Goal: Task Accomplishment & Management: Manage account settings

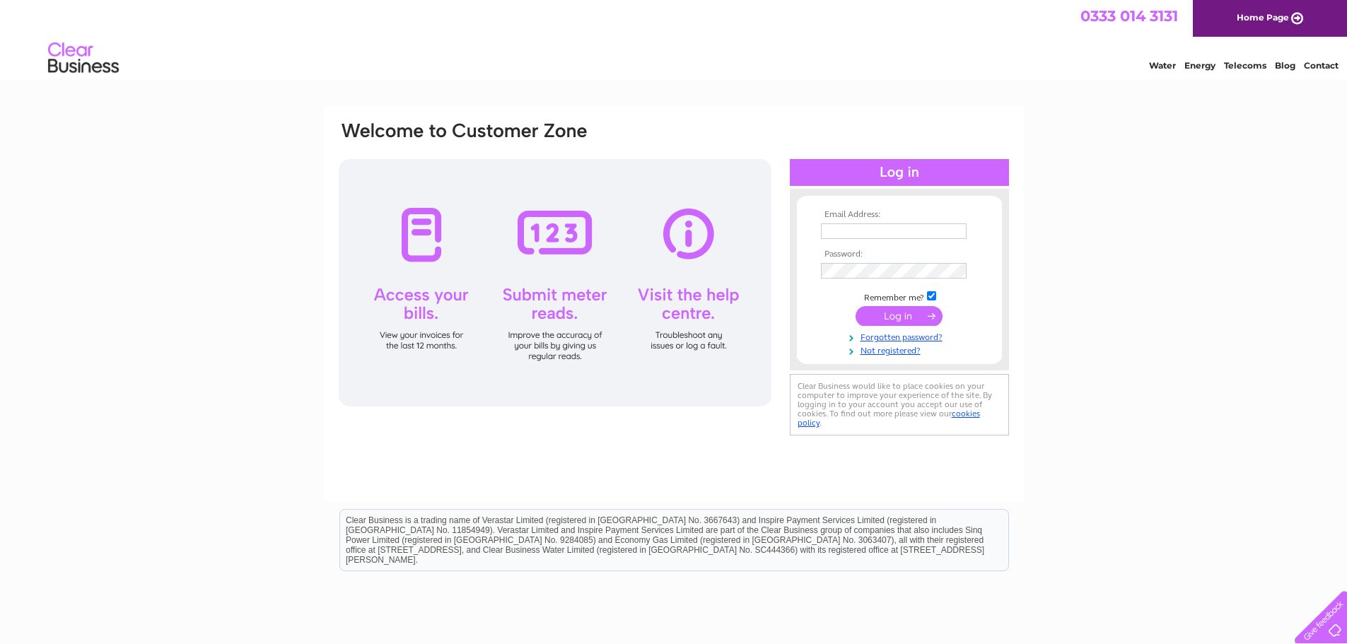
type input "bruce@adriadevelopments.co.uk"
click at [895, 319] on input "submit" at bounding box center [898, 316] width 87 height 20
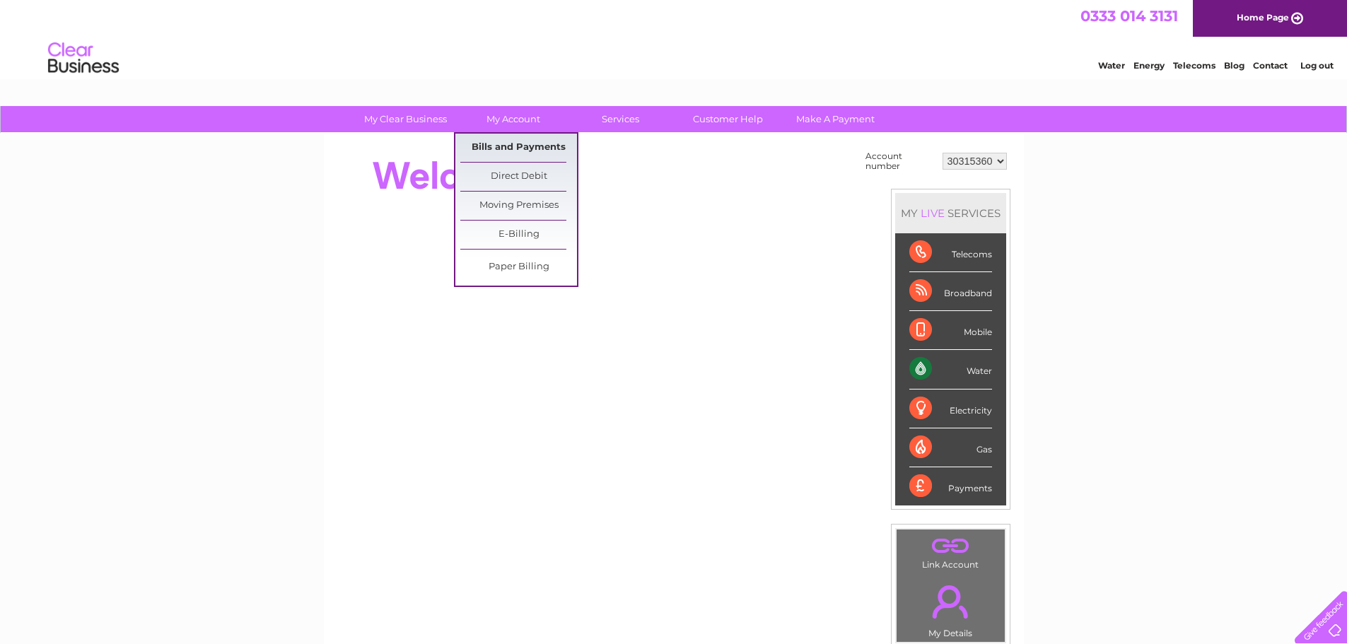
click at [513, 142] on link "Bills and Payments" at bounding box center [518, 148] width 117 height 28
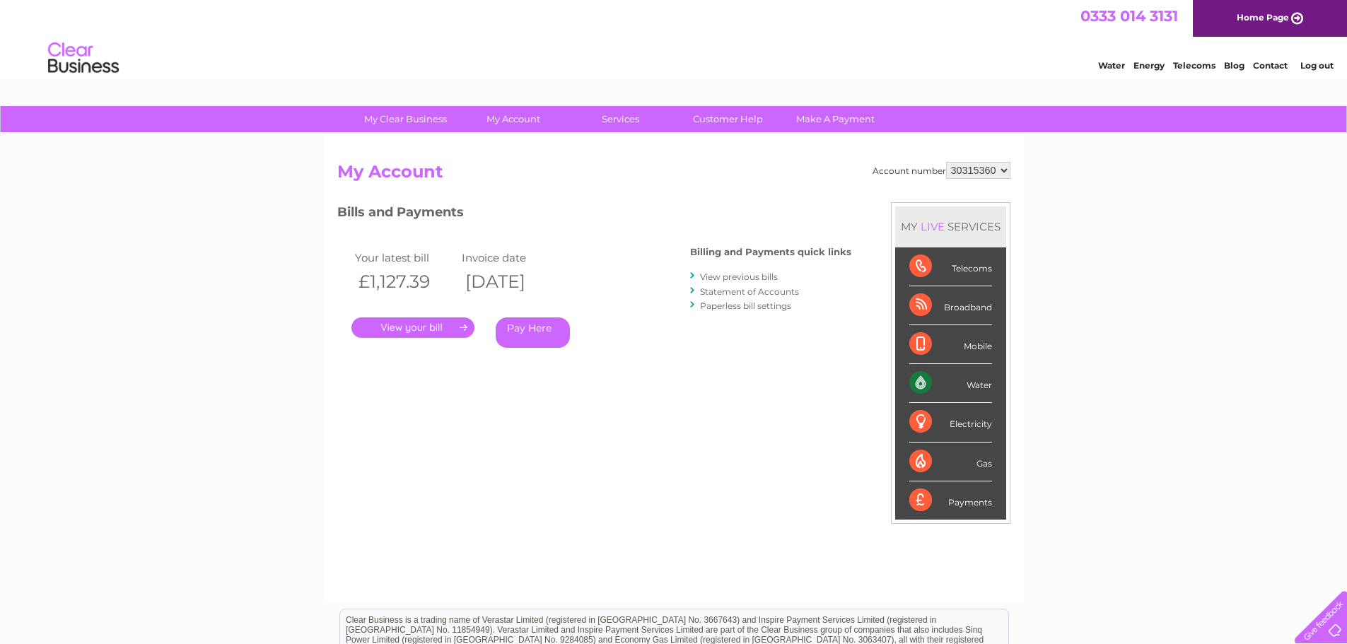
click at [766, 280] on link "View previous bills" at bounding box center [739, 276] width 78 height 11
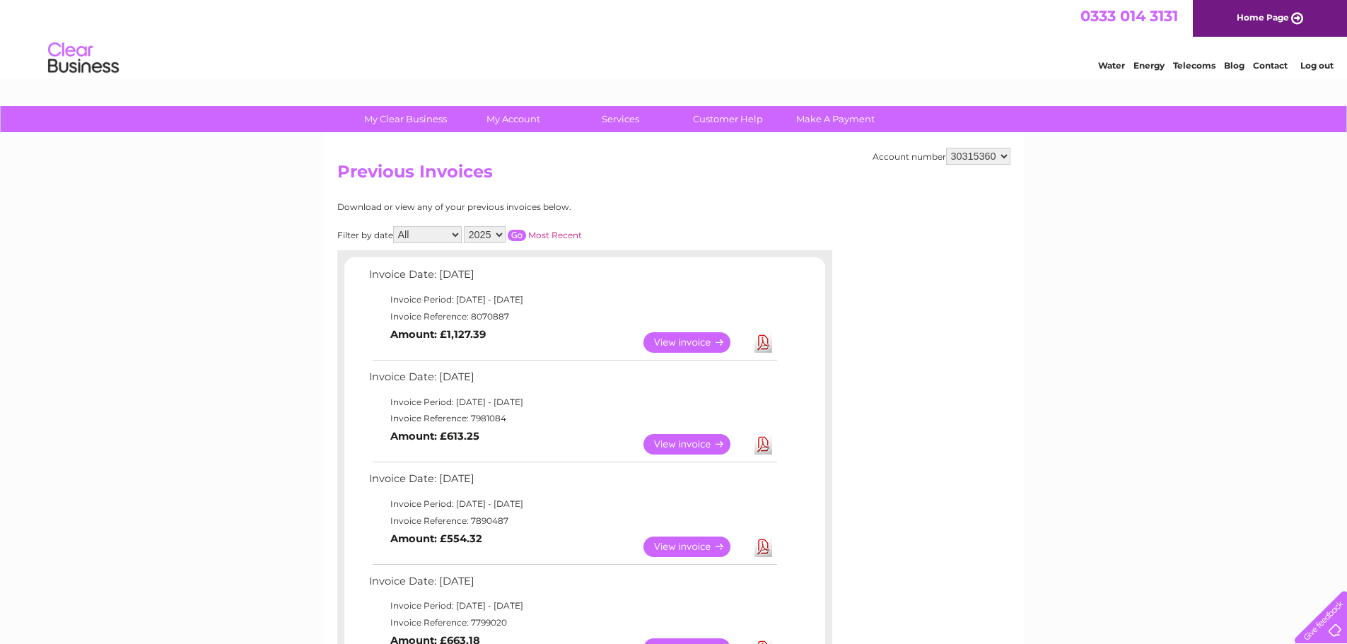
drag, startPoint x: 1233, startPoint y: 226, endPoint x: 1253, endPoint y: 147, distance: 80.9
click at [1327, 67] on link "Log out" at bounding box center [1316, 65] width 33 height 11
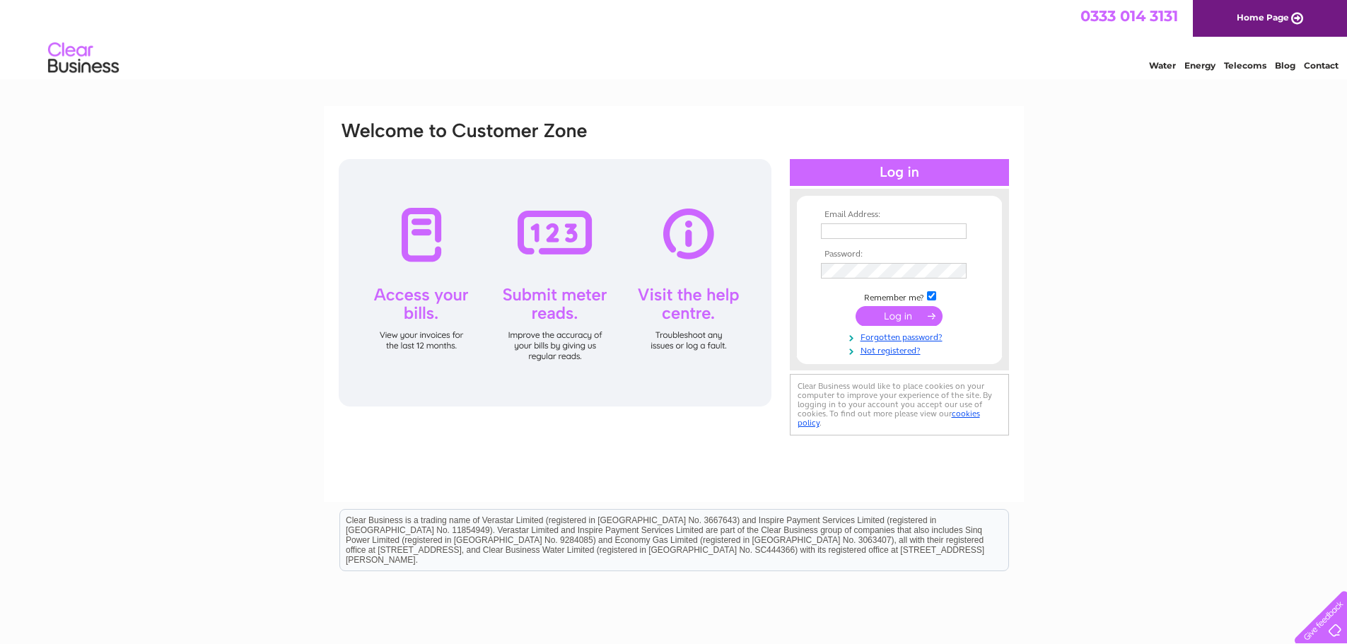
type input "bruce@adriadevelopments.co.uk"
drag, startPoint x: 1249, startPoint y: 134, endPoint x: 1246, endPoint y: 108, distance: 25.6
click at [1249, 132] on div "Email Address: bruce@adriadevelopments.co.uk Password:" at bounding box center [673, 425] width 1347 height 638
click at [888, 317] on input "submit" at bounding box center [898, 316] width 87 height 20
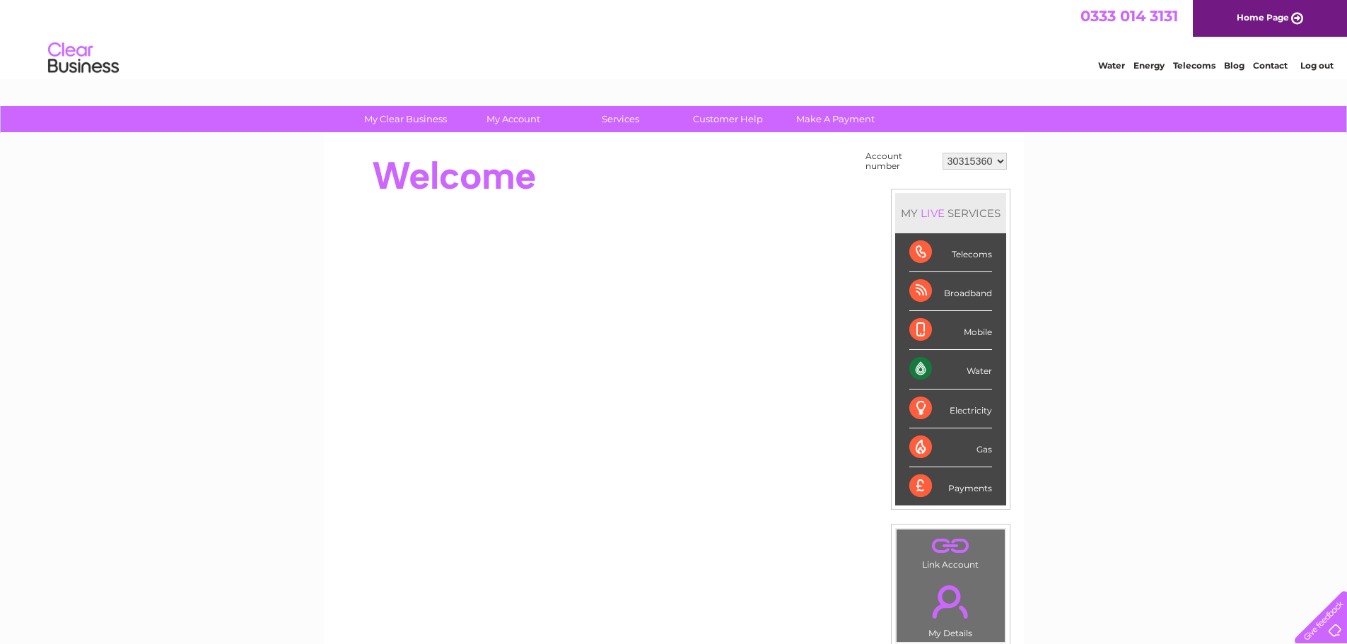
click at [1313, 70] on link "Log out" at bounding box center [1316, 65] width 33 height 11
